Goal: Communication & Community: Answer question/provide support

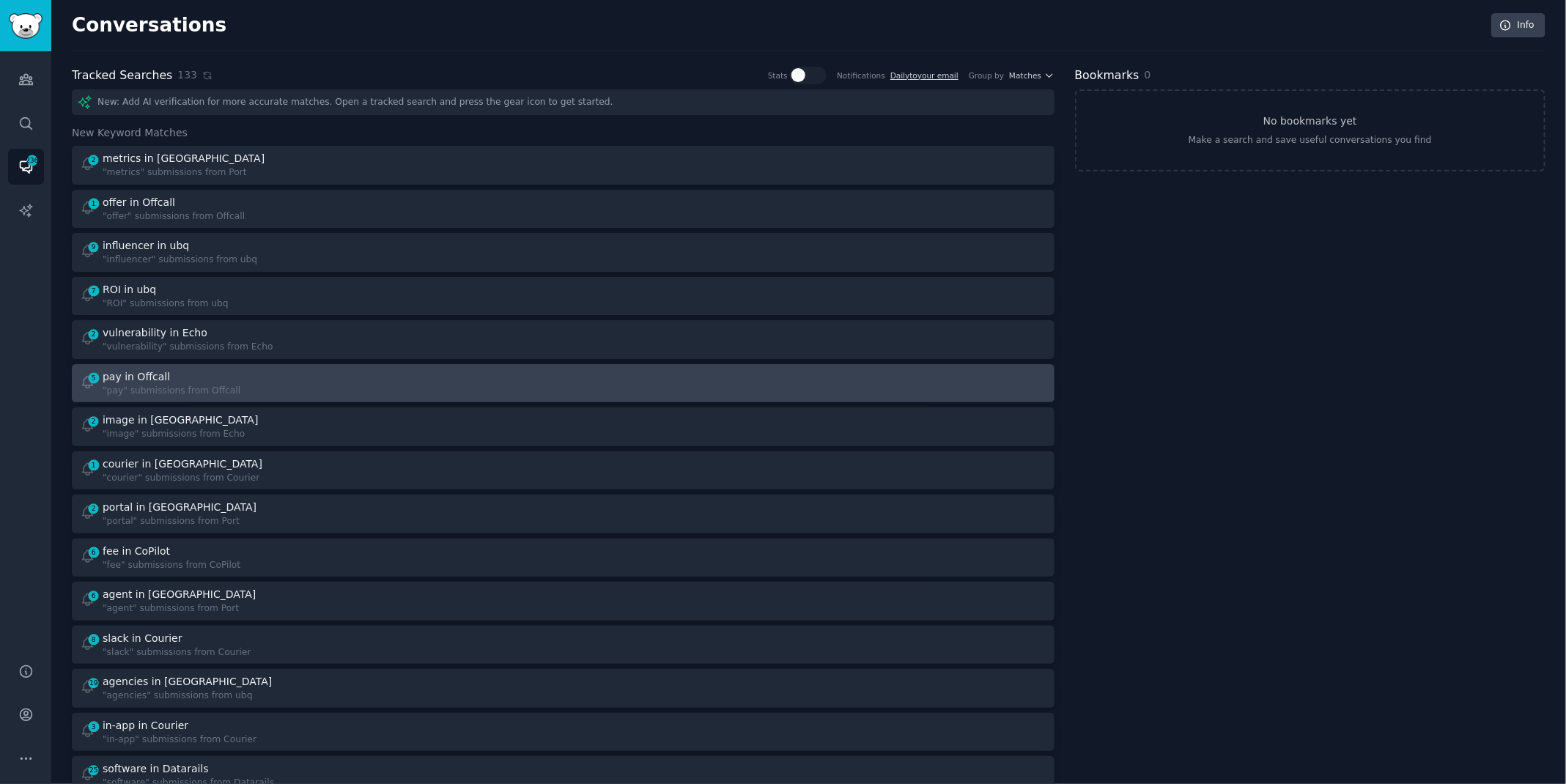
click at [216, 382] on div "pay in Offcall" at bounding box center [171, 377] width 138 height 16
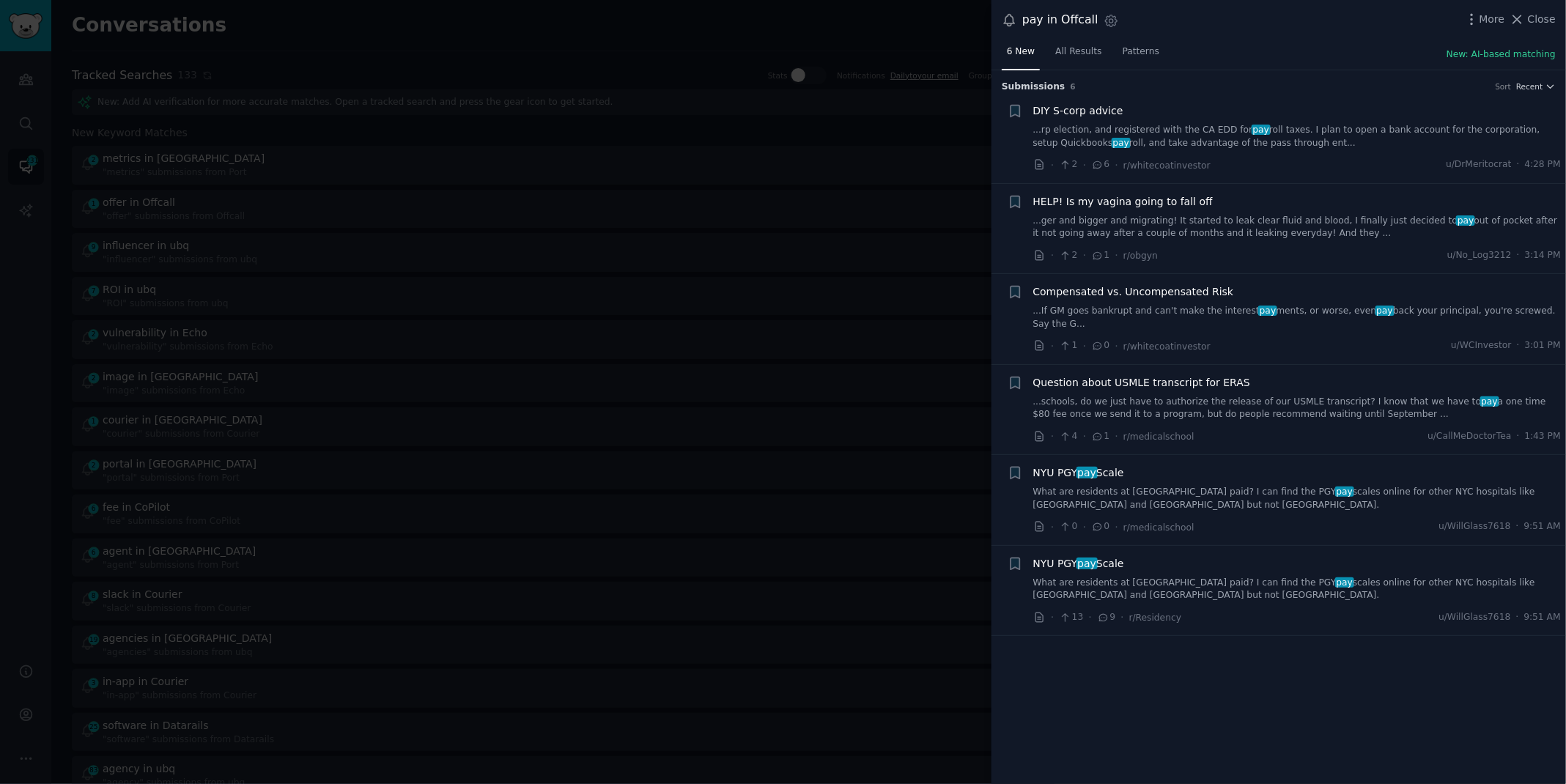
click at [1209, 583] on link "What are residents at [GEOGRAPHIC_DATA] paid? I can find the PGY pay scales onl…" at bounding box center [1298, 589] width 529 height 26
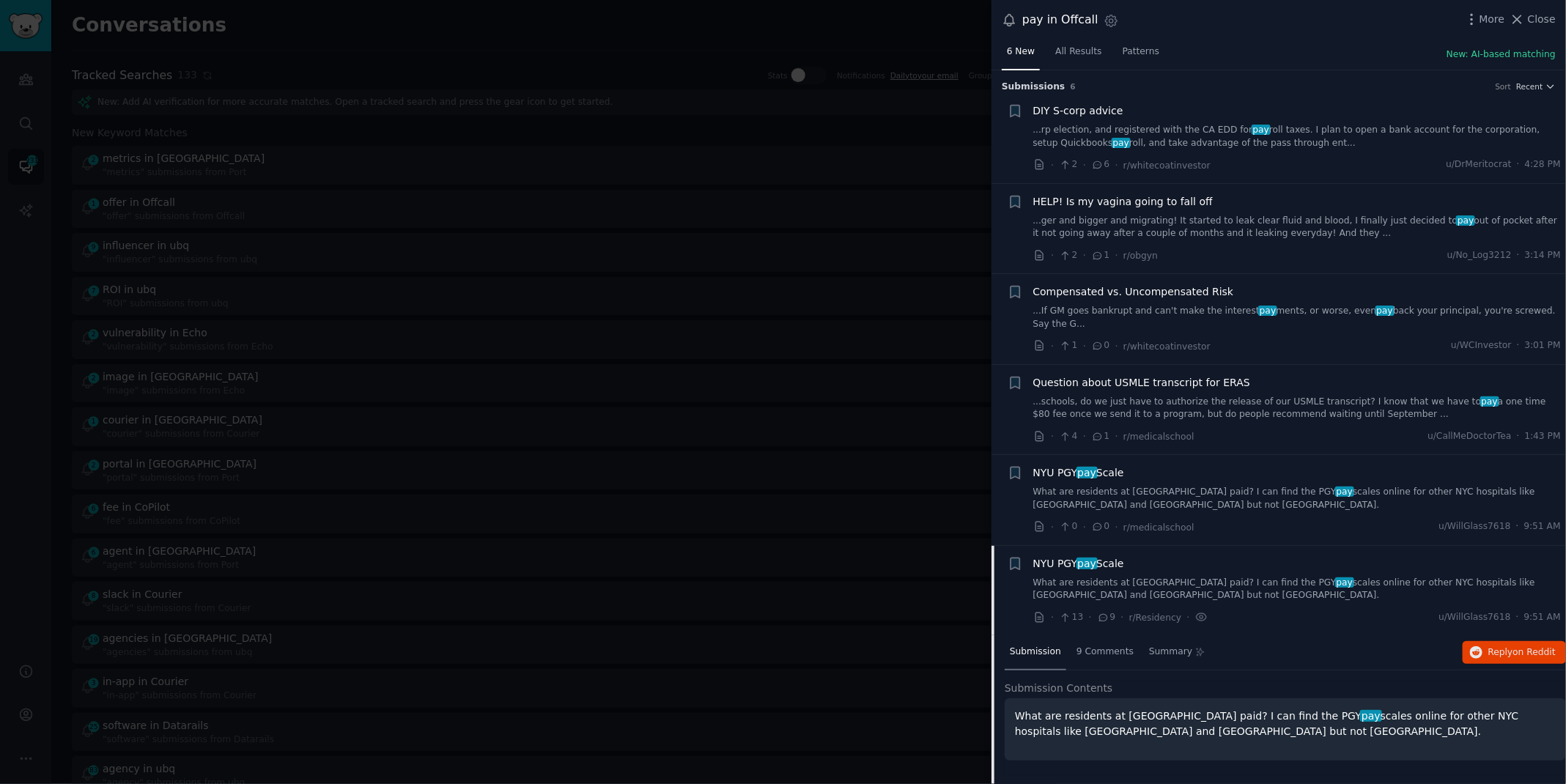
scroll to position [69, 0]
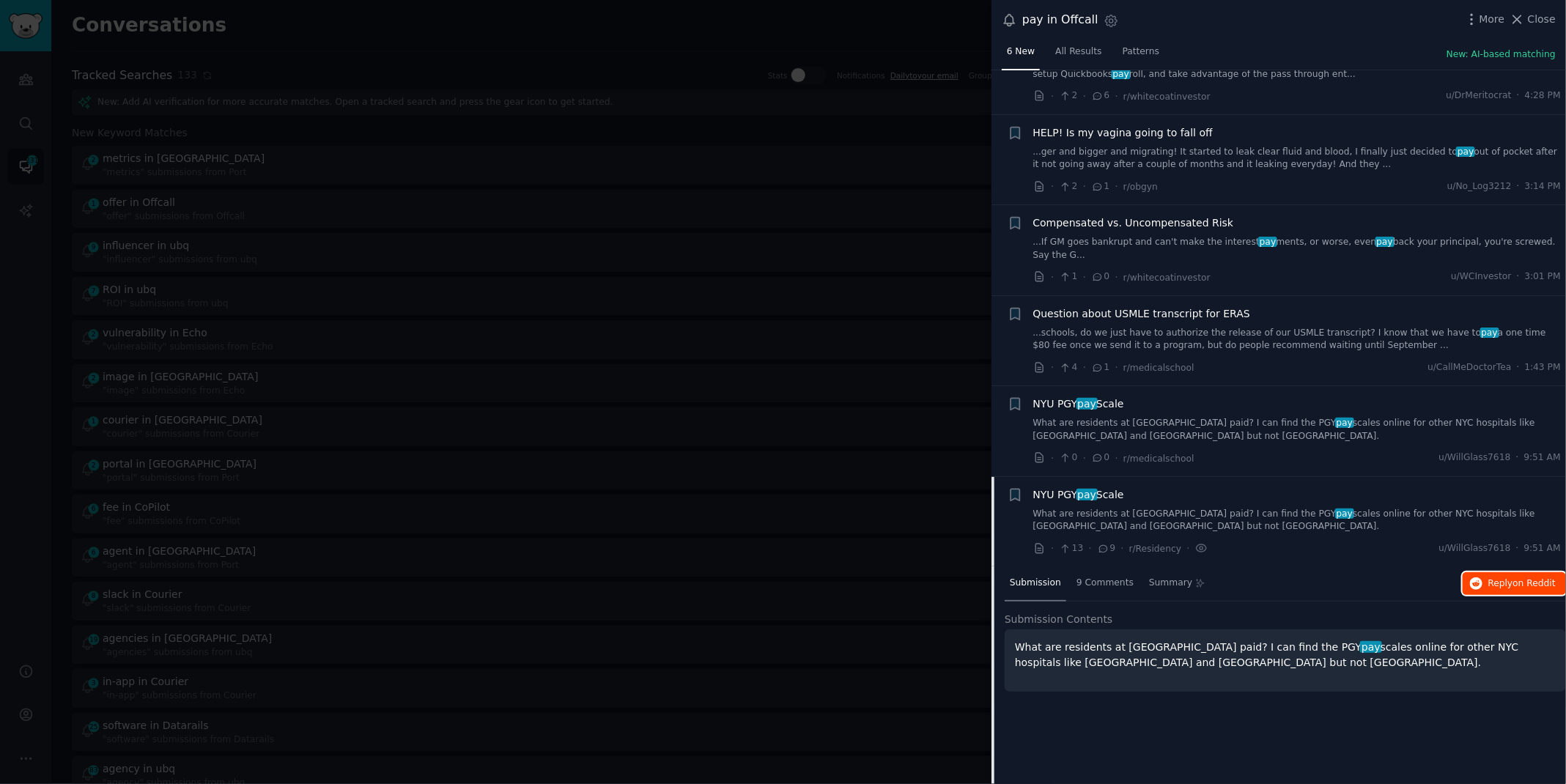
click at [1501, 572] on button "Reply on Reddit" at bounding box center [1514, 584] width 103 height 24
click at [1091, 420] on link "What are residents at [GEOGRAPHIC_DATA] paid? I can find the PGY pay scales onl…" at bounding box center [1298, 429] width 529 height 26
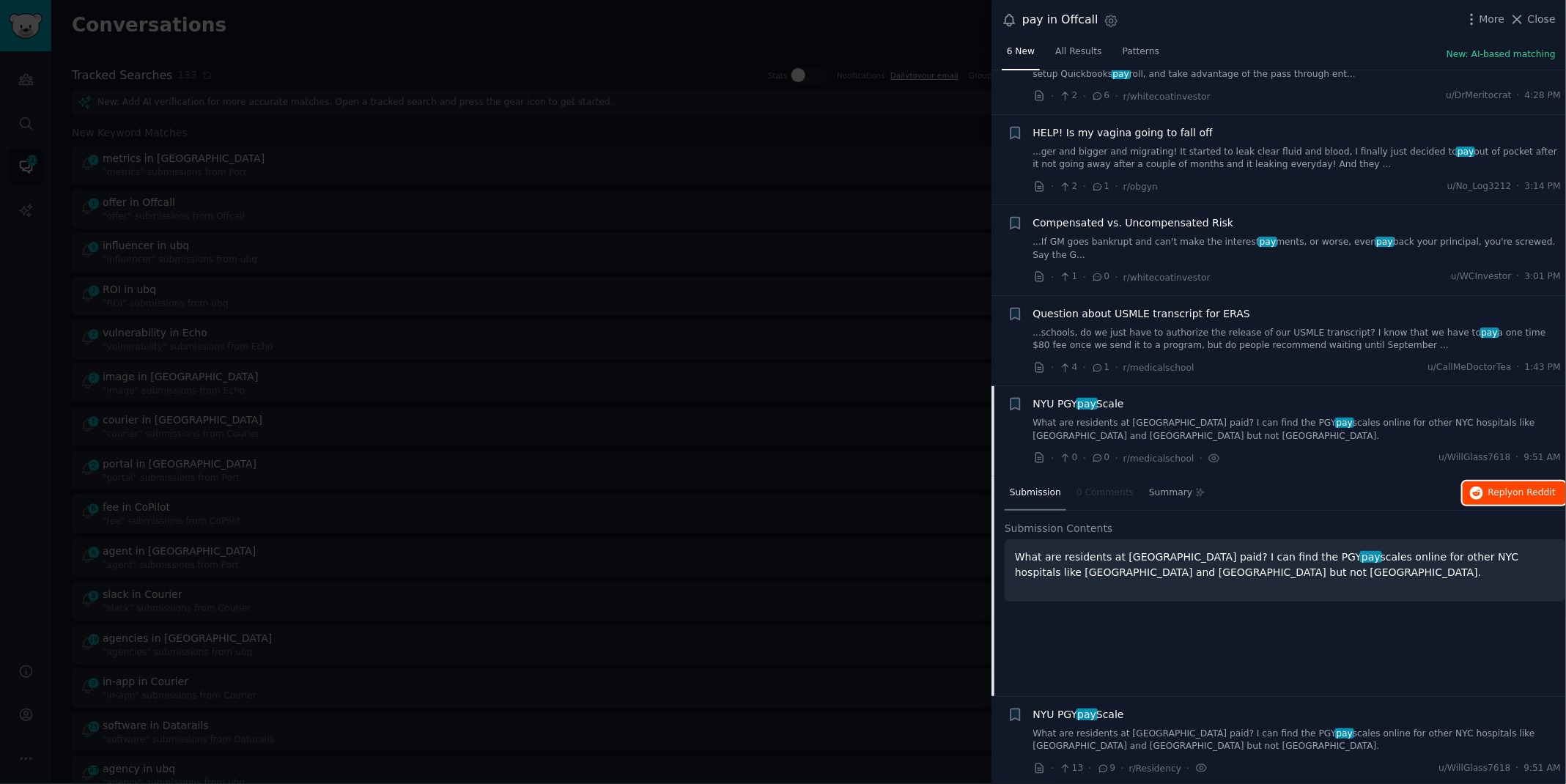
click at [1518, 493] on span "on Reddit" at bounding box center [1534, 492] width 43 height 10
click at [352, 21] on div at bounding box center [783, 392] width 1566 height 784
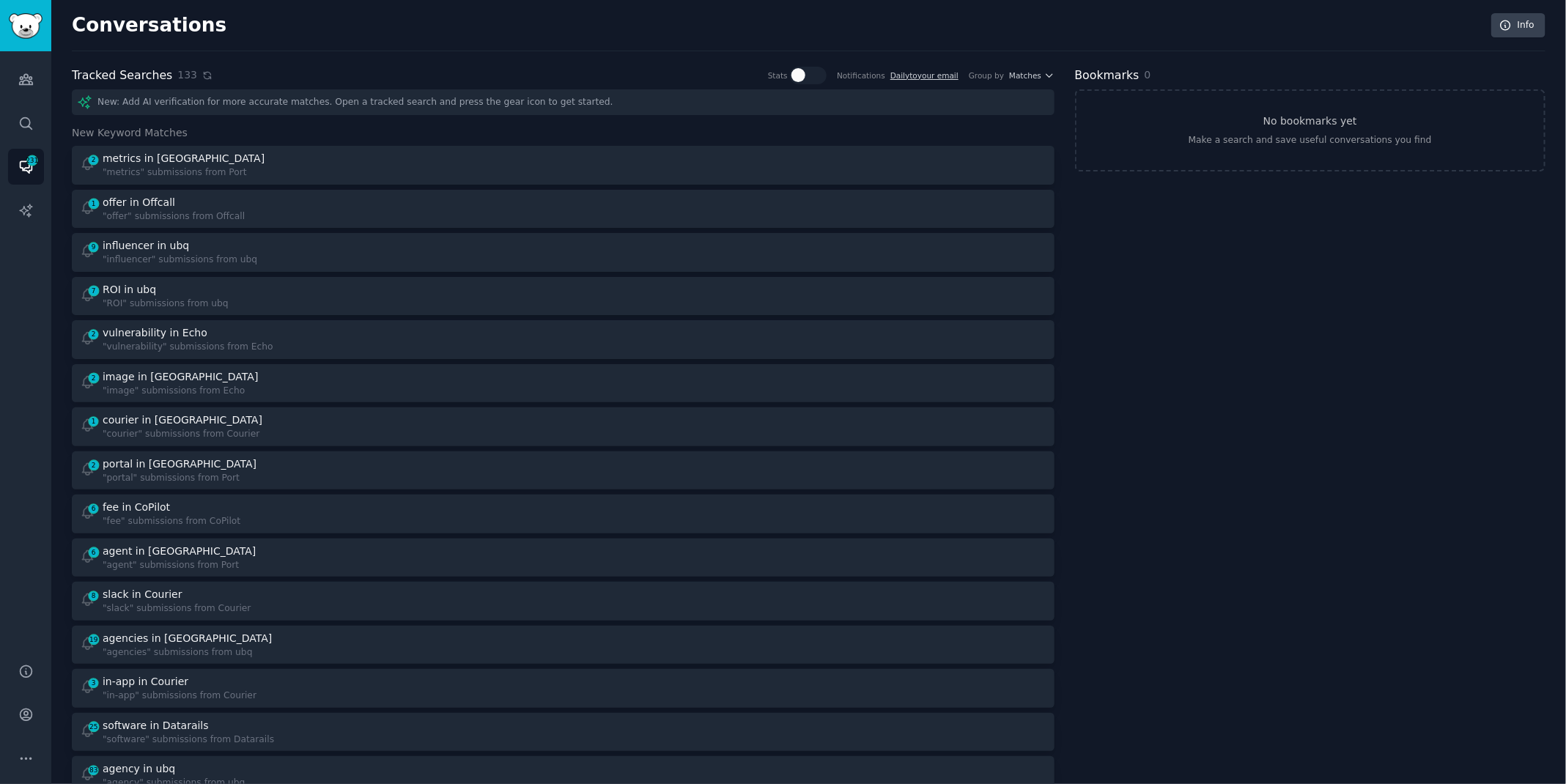
click at [204, 77] on icon at bounding box center [207, 75] width 6 height 6
